Goal: Task Accomplishment & Management: Complete application form

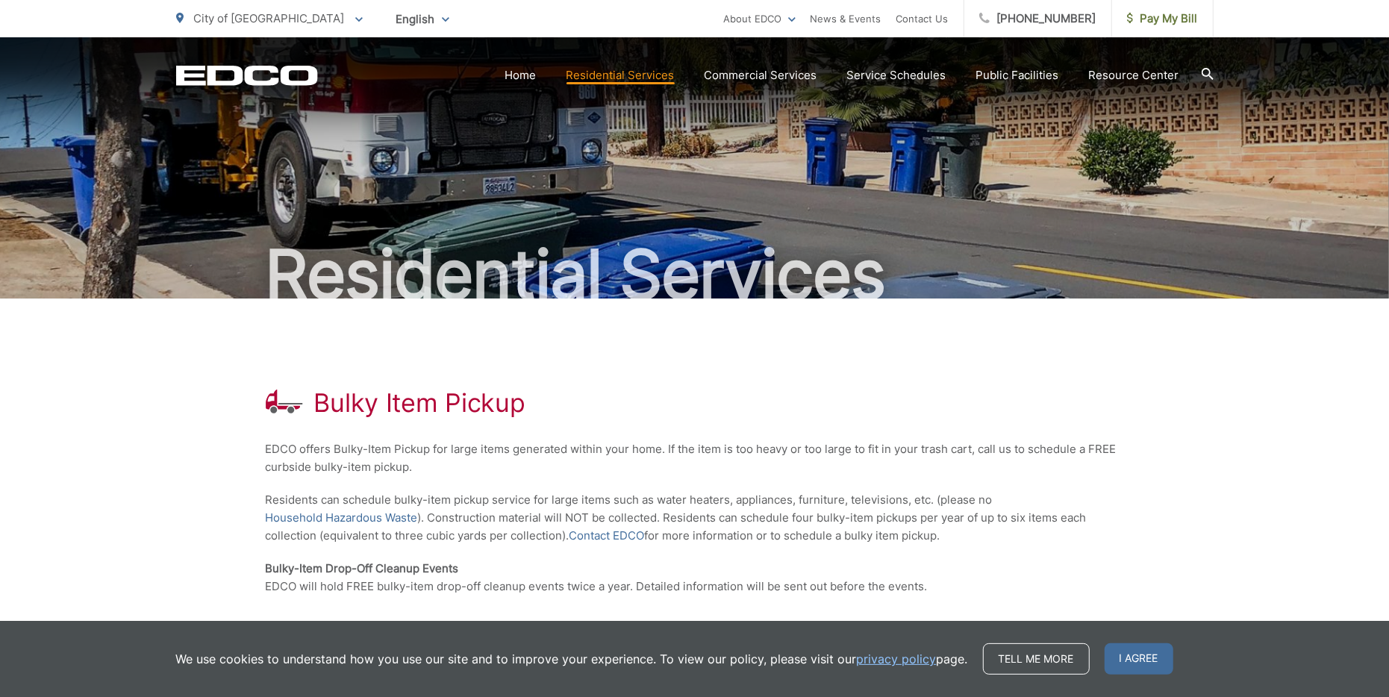
scroll to position [215, 0]
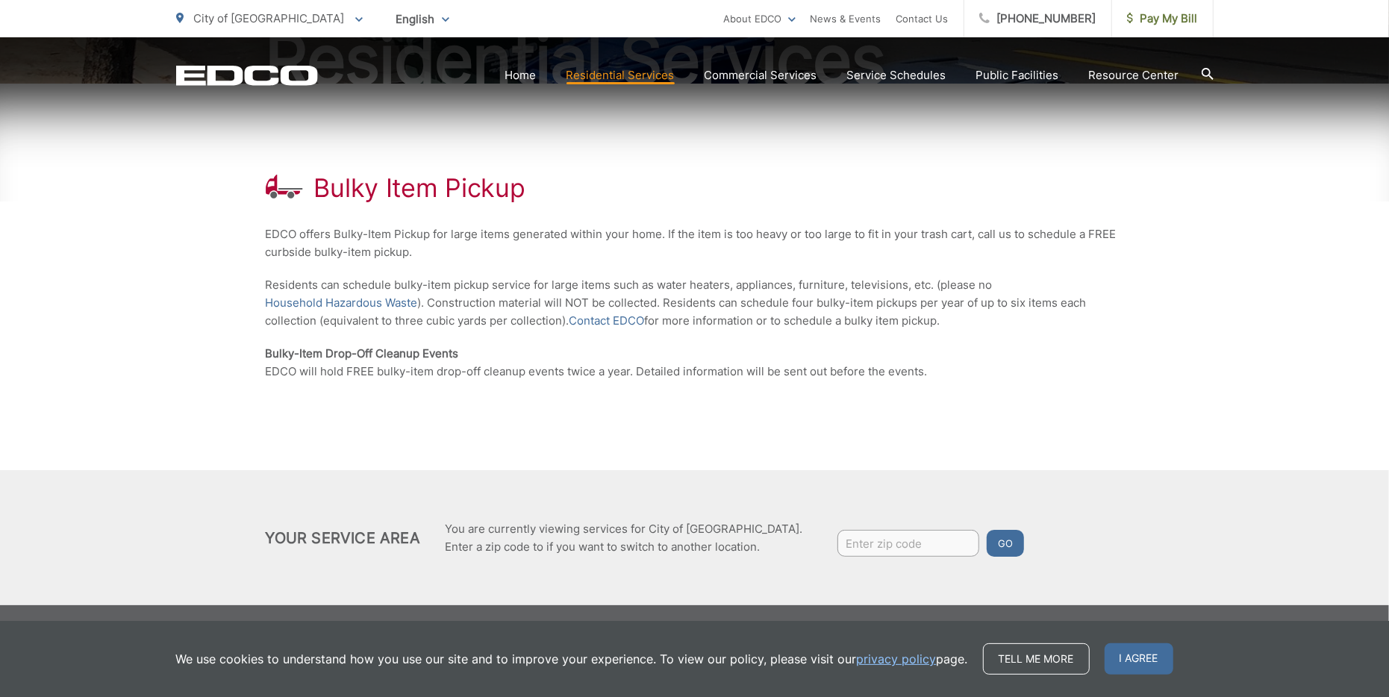
click at [877, 557] on div "Go" at bounding box center [914, 545] width 222 height 31
click at [877, 550] on input "Enter zip code" at bounding box center [909, 543] width 142 height 27
type input "90712"
click at [987, 530] on button "Go" at bounding box center [1005, 543] width 37 height 27
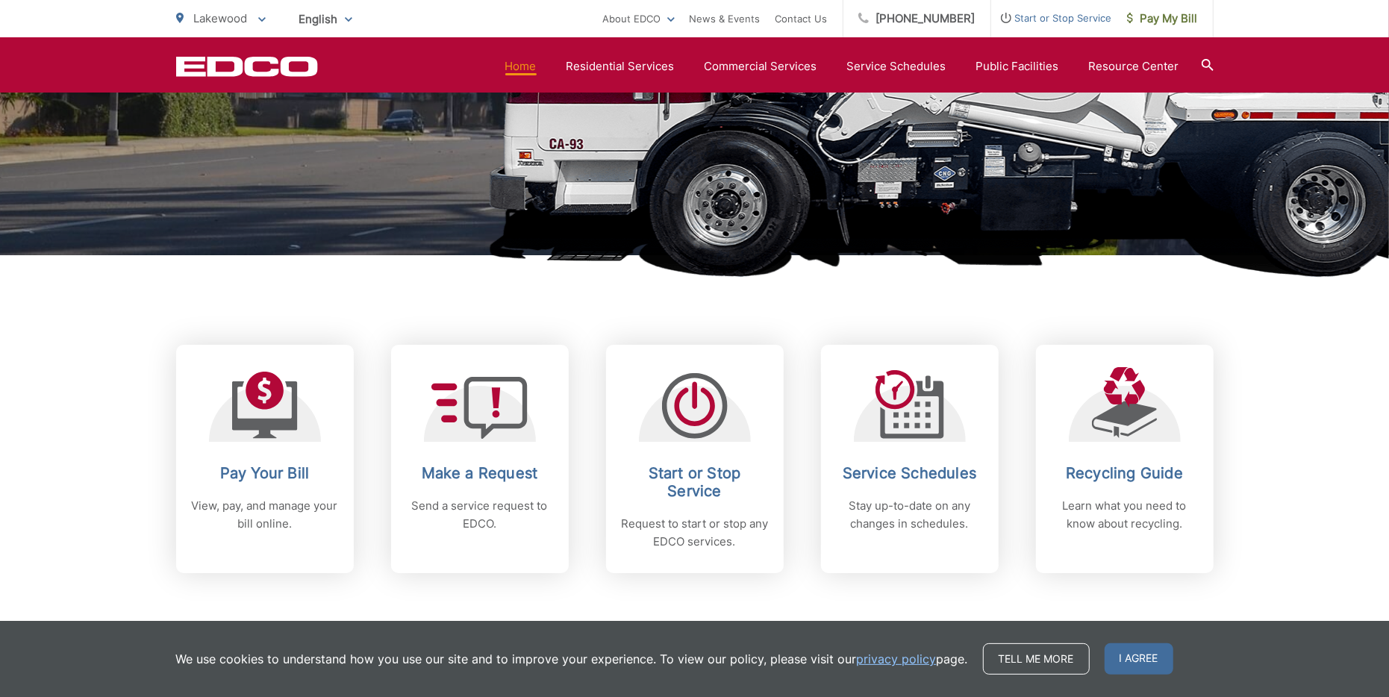
scroll to position [497, 0]
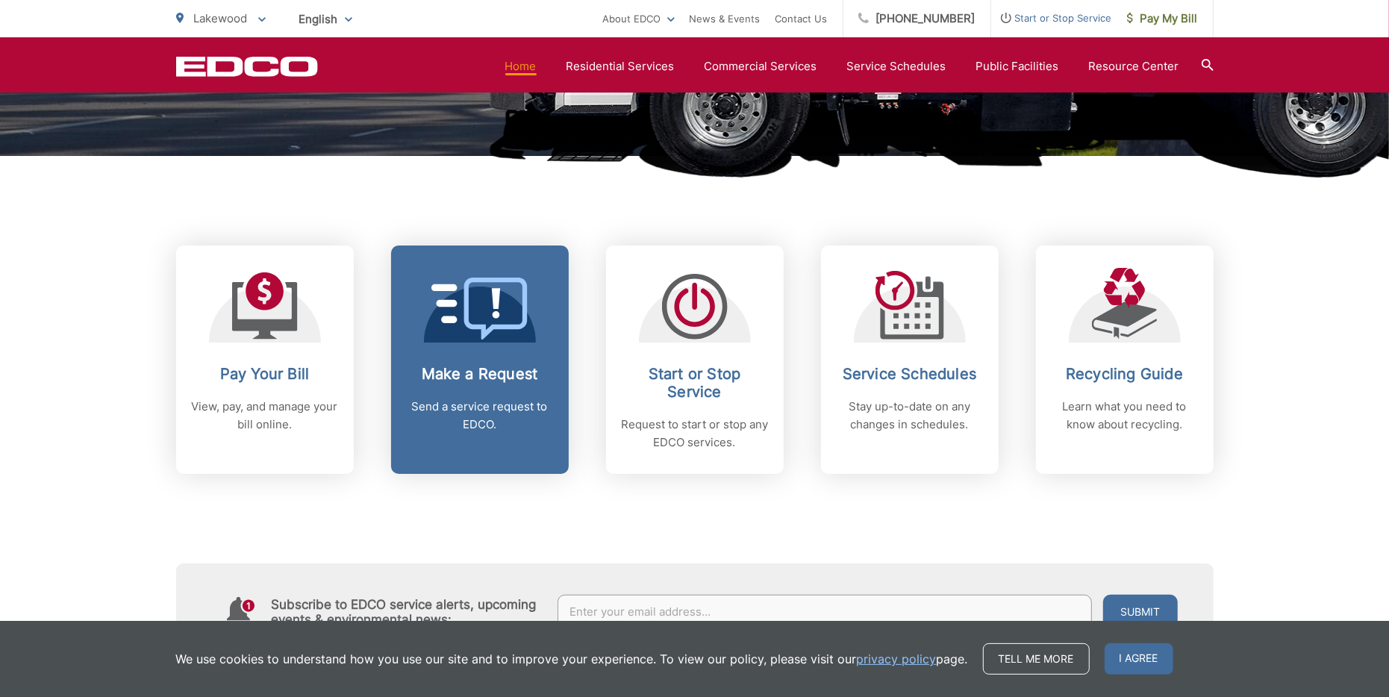
click at [482, 302] on icon at bounding box center [480, 309] width 97 height 62
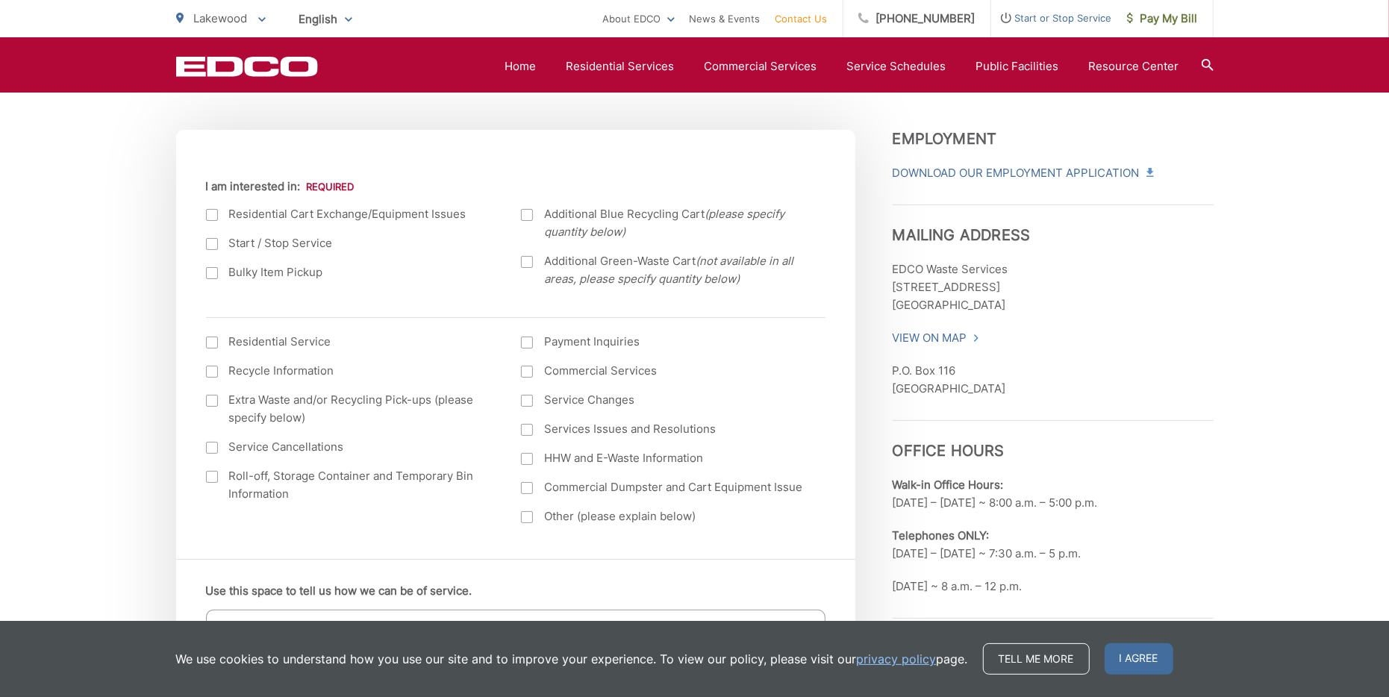
scroll to position [447, 0]
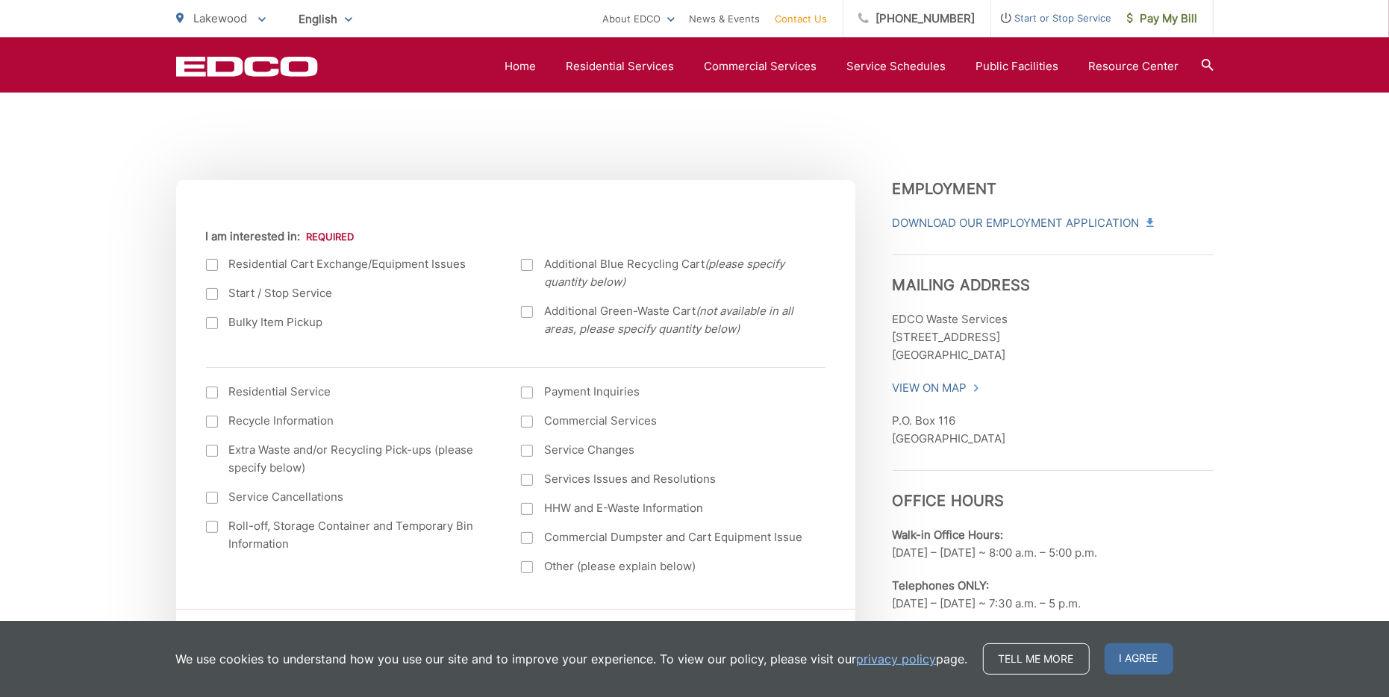
click at [207, 325] on div at bounding box center [212, 323] width 12 height 12
click at [0, 0] on input "Bulky Item Pickup" at bounding box center [0, 0] width 0 height 0
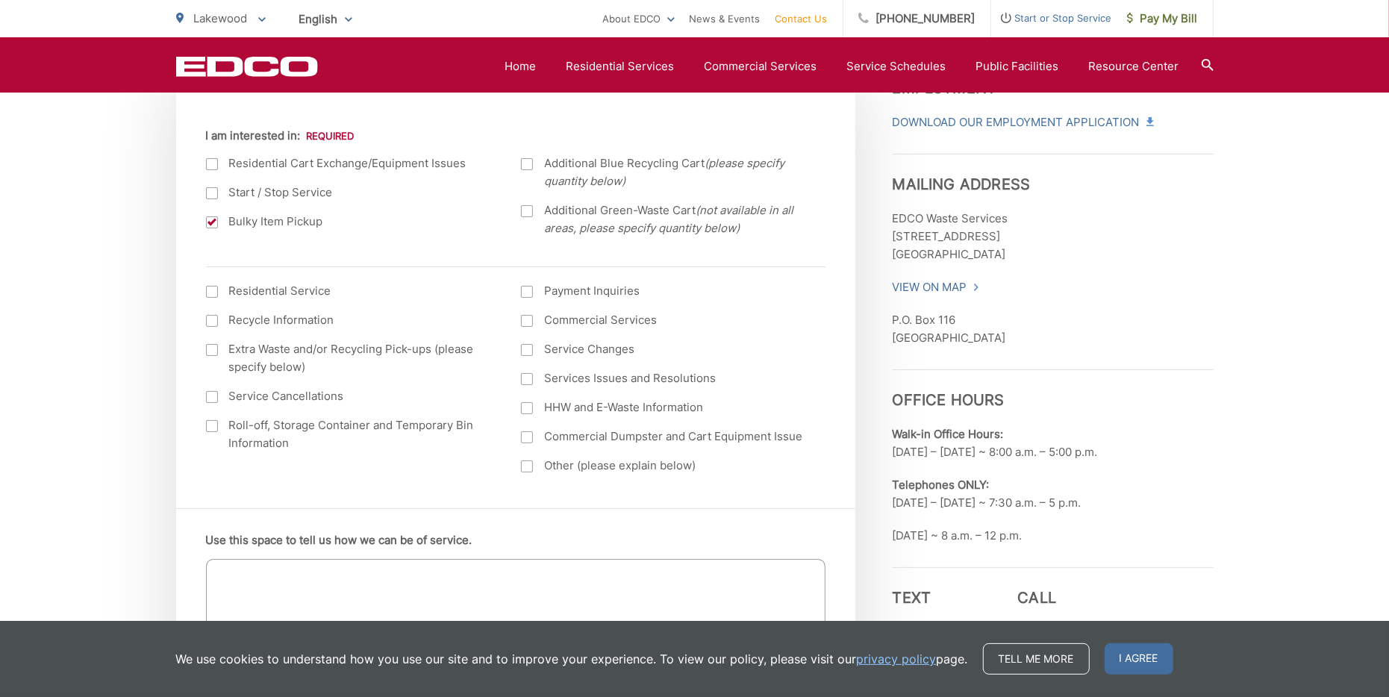
scroll to position [498, 0]
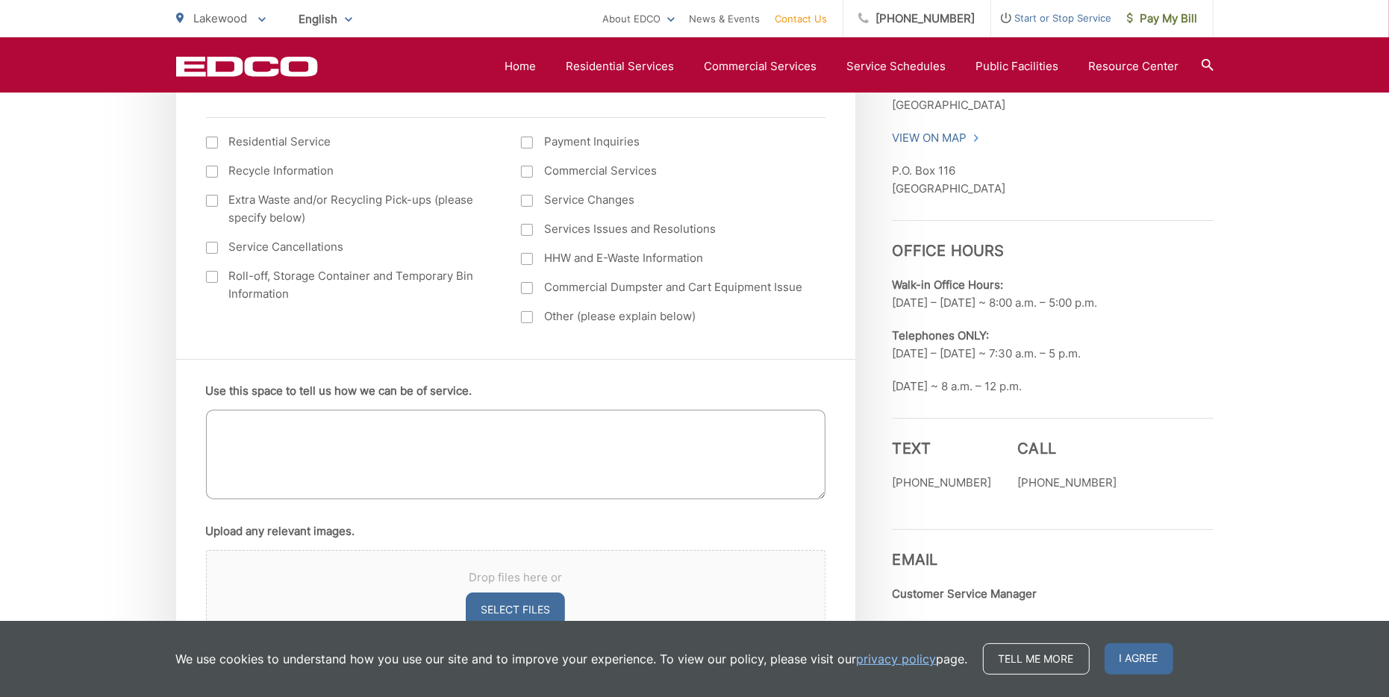
scroll to position [747, 0]
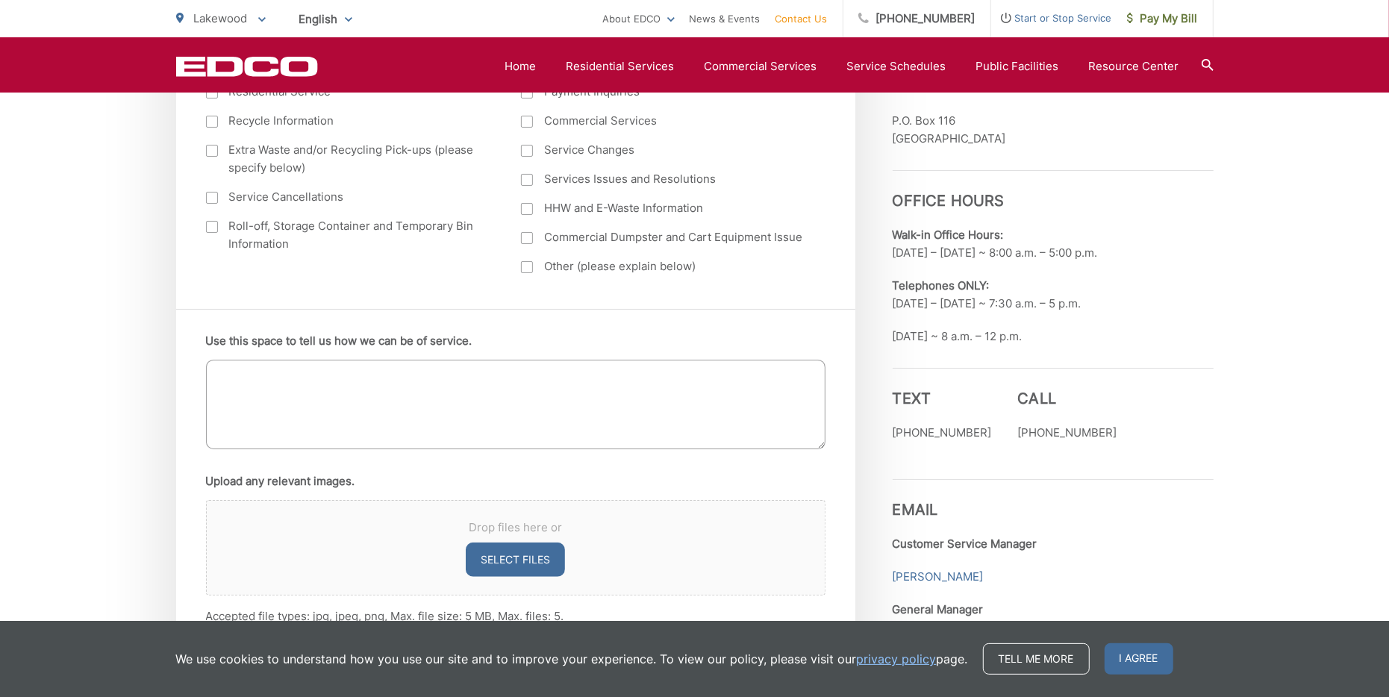
click at [1160, 287] on p "Telephones ONLY: Monday – Friday ~ 7:30 a.m. – 5 p.m." at bounding box center [1053, 295] width 321 height 36
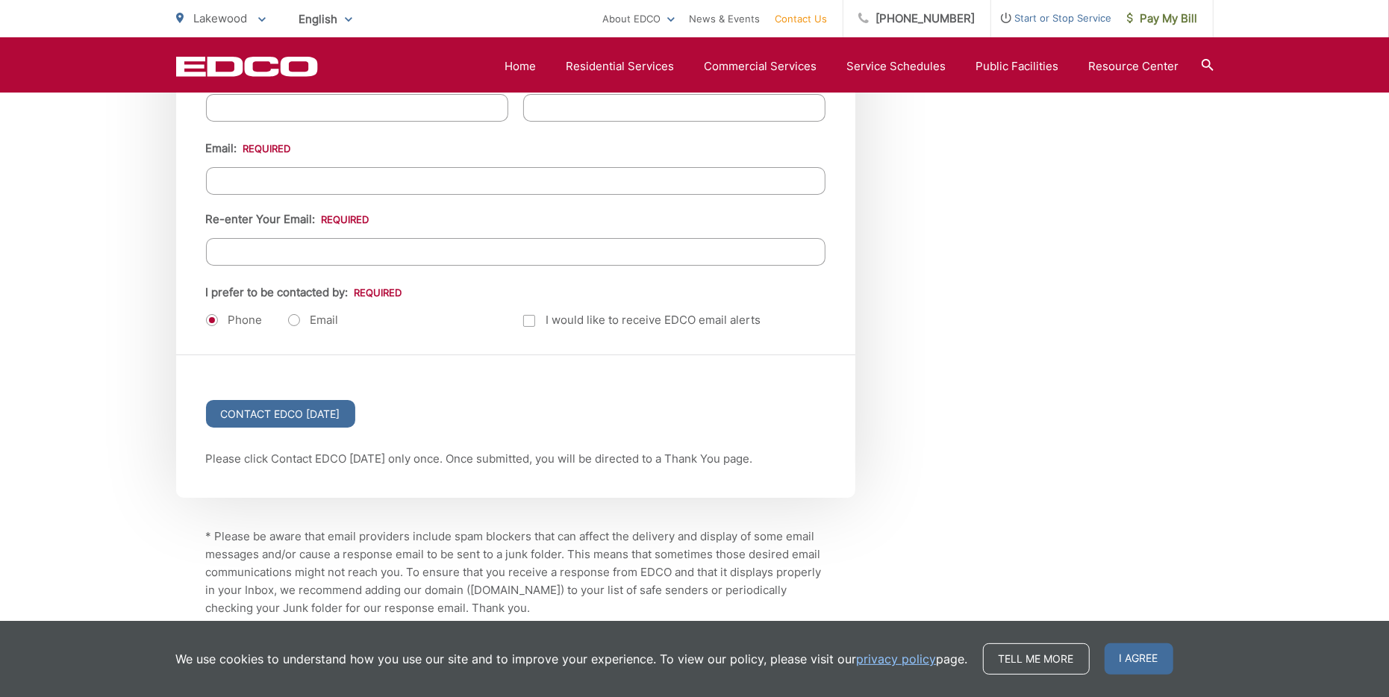
scroll to position [1991, 0]
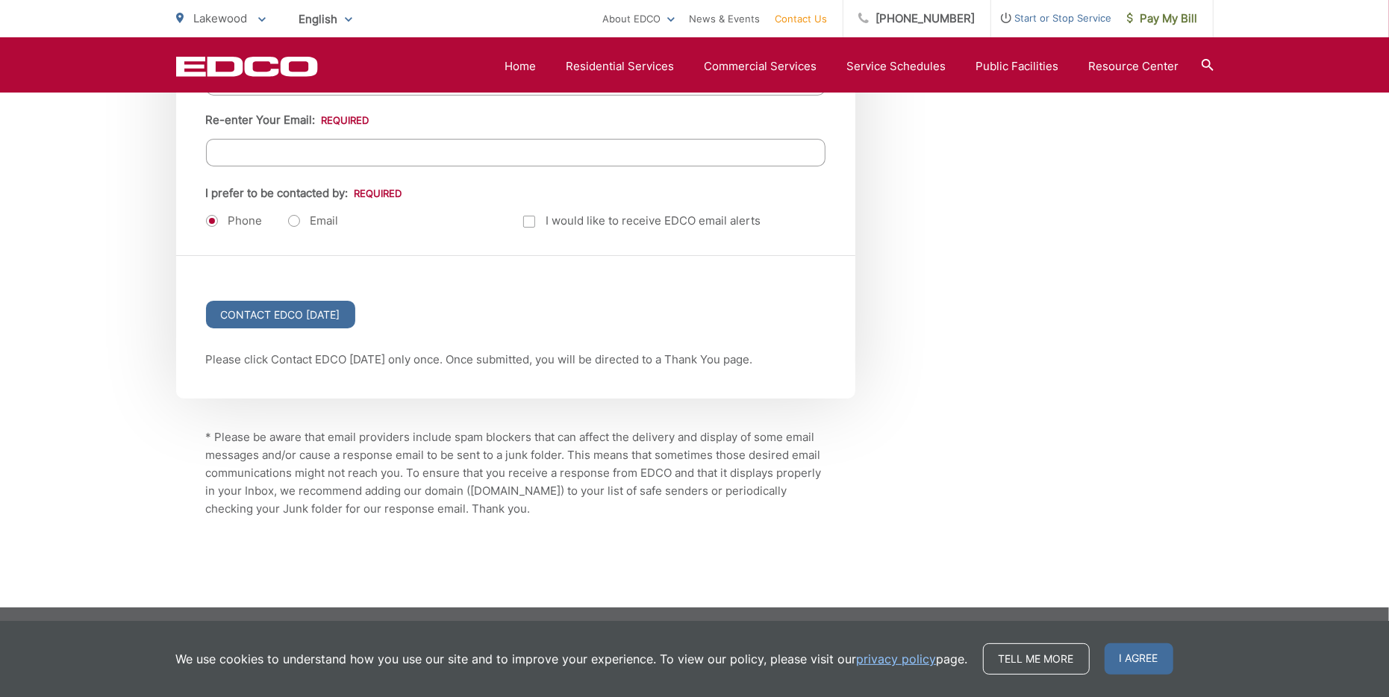
click at [201, 437] on div "* Please be aware that email providers include spam blockers that can affect th…" at bounding box center [515, 458] width 679 height 119
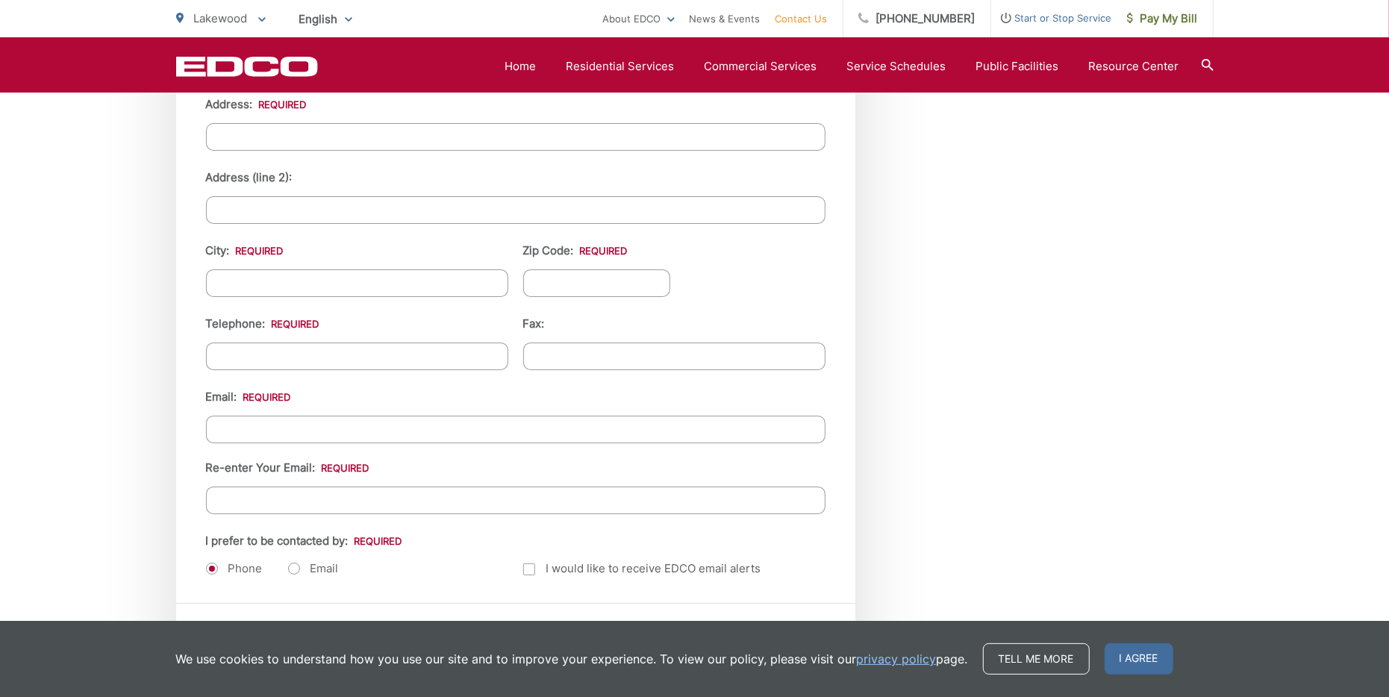
scroll to position [1593, 0]
